Goal: Information Seeking & Learning: Learn about a topic

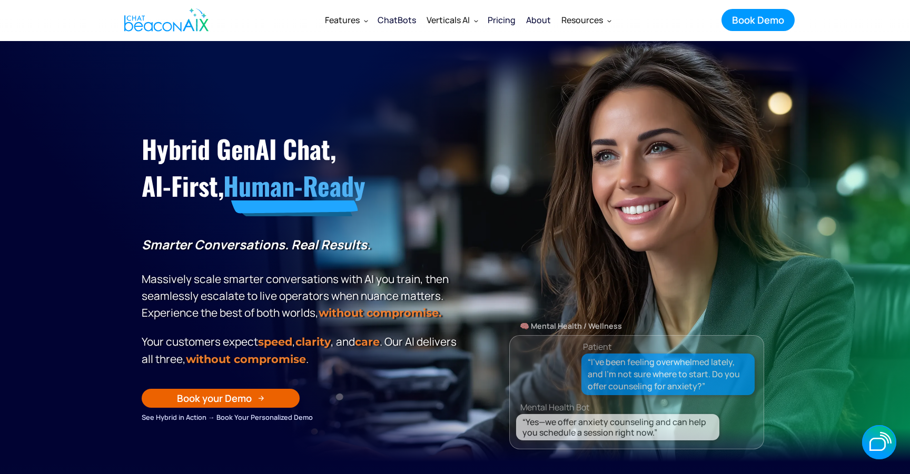
click at [532, 49] on section "Hybrid GenAI Chat, AI-First, Human-Ready Smarter Conversations. Real Results. M…" at bounding box center [455, 251] width 910 height 421
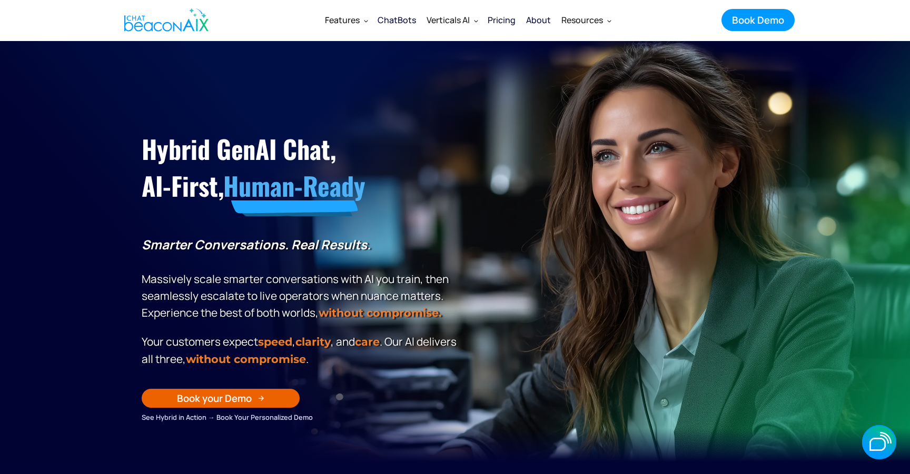
click at [260, 245] on strong "Smarter Conversations. Real Results." at bounding box center [256, 244] width 229 height 17
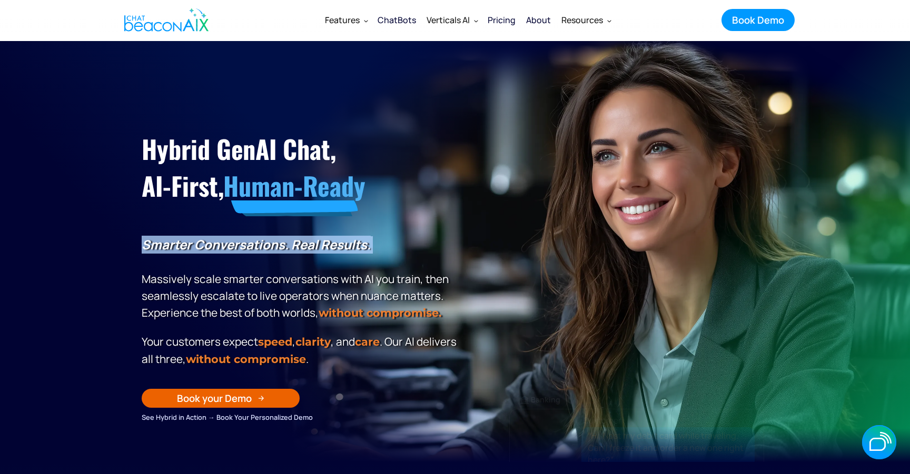
click at [260, 245] on strong "Smarter Conversations. Real Results." at bounding box center [256, 244] width 229 height 17
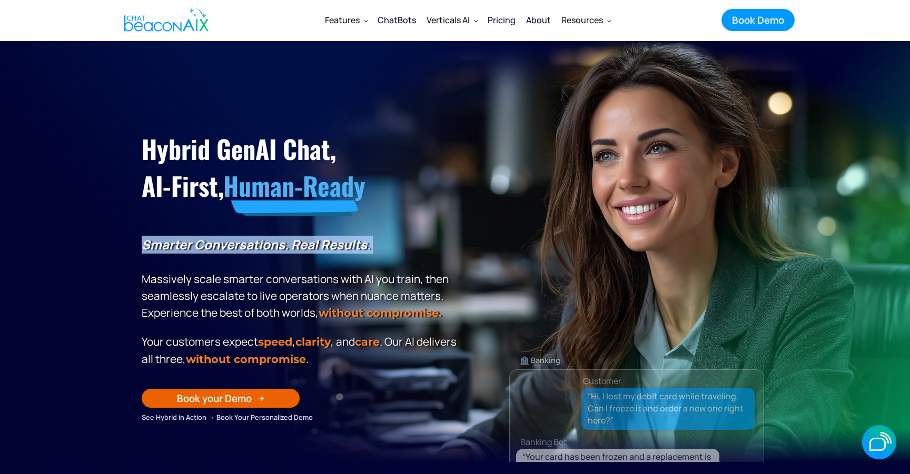
click at [260, 245] on strong "Smarter Conversations. Real Results." at bounding box center [256, 244] width 229 height 17
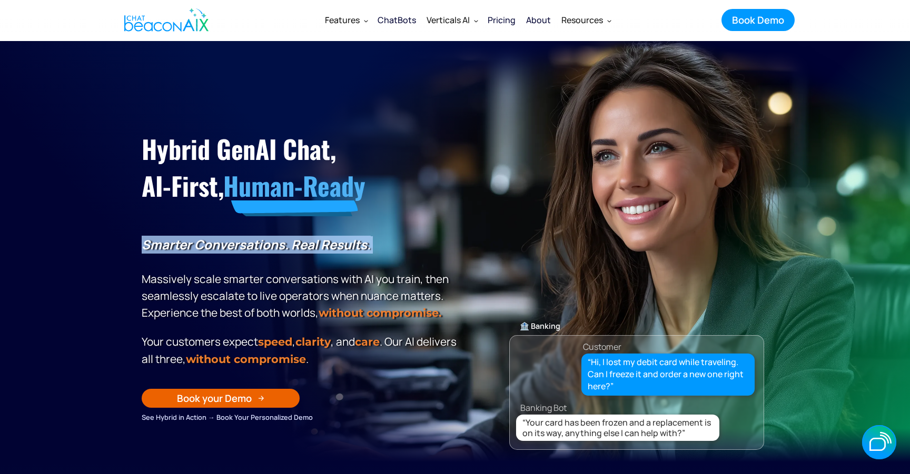
click at [260, 245] on strong "Smarter Conversations. Real Results." at bounding box center [256, 244] width 229 height 17
click at [260, 246] on strong "Smarter Conversations. Real Results." at bounding box center [256, 244] width 229 height 17
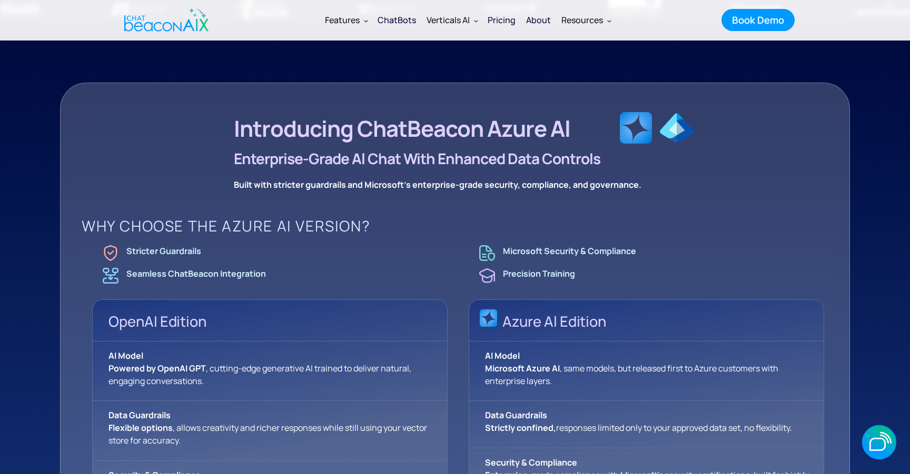
scroll to position [553, 0]
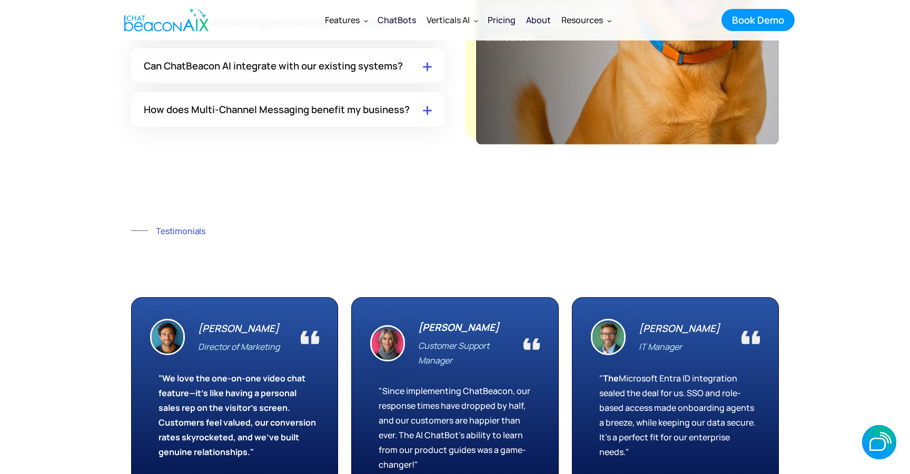
scroll to position [6620, 0]
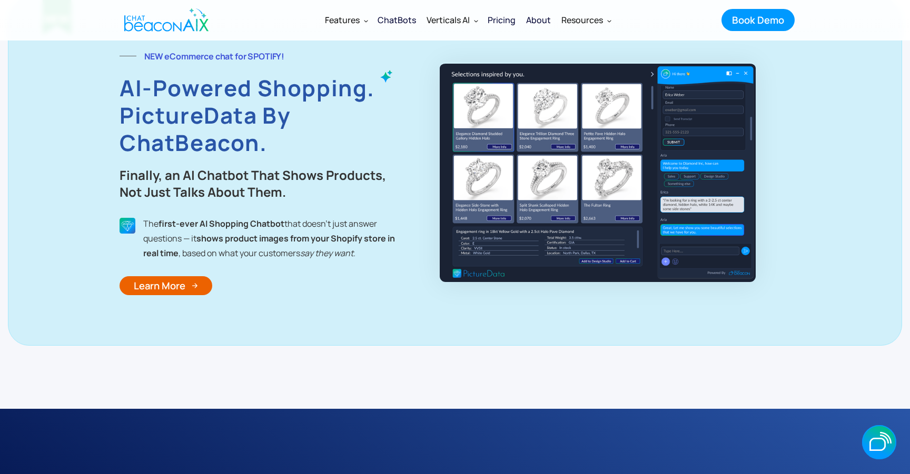
scroll to position [4530, 0]
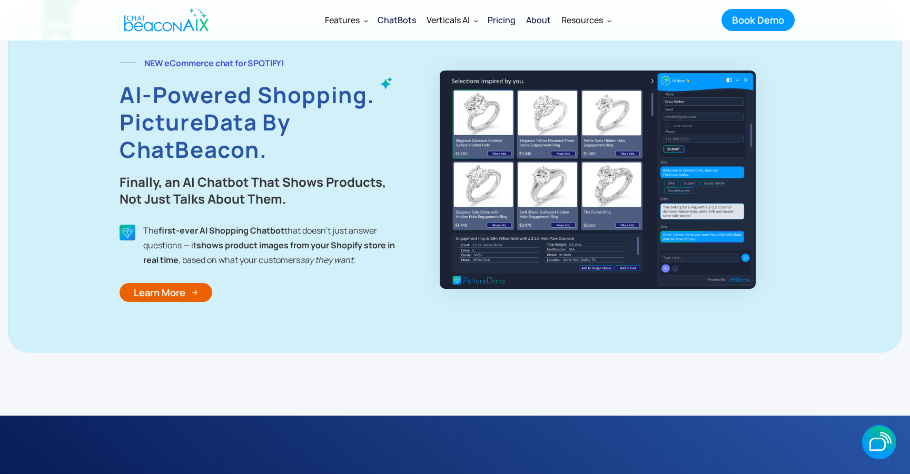
click at [586, 194] on img at bounding box center [598, 179] width 316 height 220
